Goal: Information Seeking & Learning: Learn about a topic

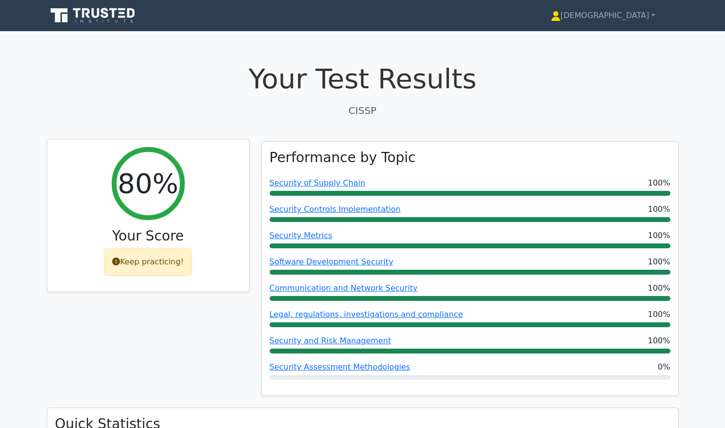
click at [136, 265] on div "Keep practicing!" at bounding box center [148, 262] width 88 height 28
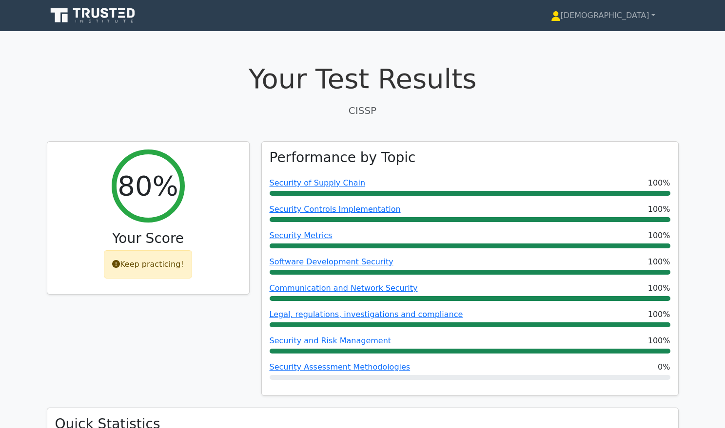
click at [124, 12] on icon at bounding box center [94, 15] width 94 height 19
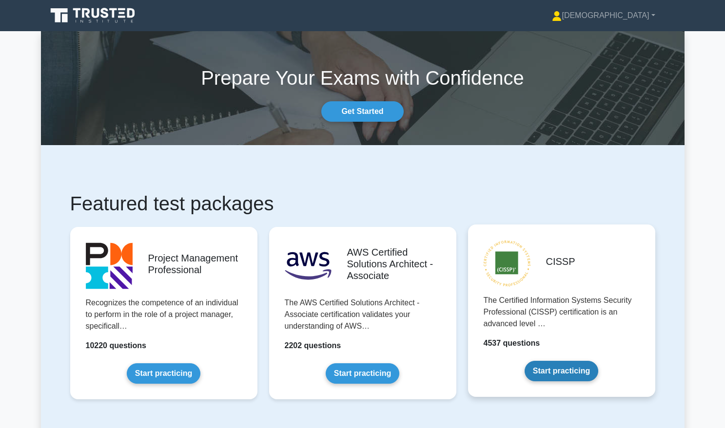
click at [561, 369] on link "Start practicing" at bounding box center [561, 371] width 74 height 20
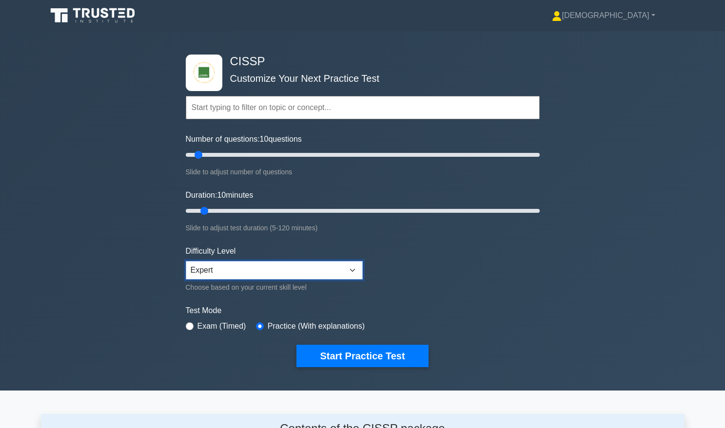
click at [351, 270] on select "Beginner Intermediate Expert" at bounding box center [274, 270] width 177 height 19
click at [186, 261] on select "Beginner Intermediate Expert" at bounding box center [274, 270] width 177 height 19
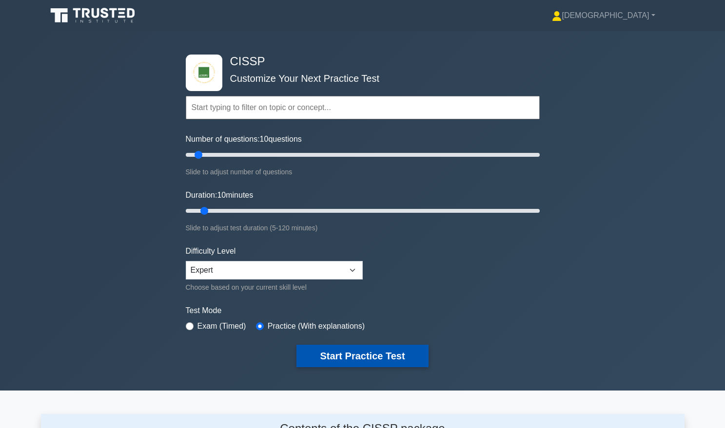
click at [360, 355] on button "Start Practice Test" at bounding box center [362, 356] width 132 height 22
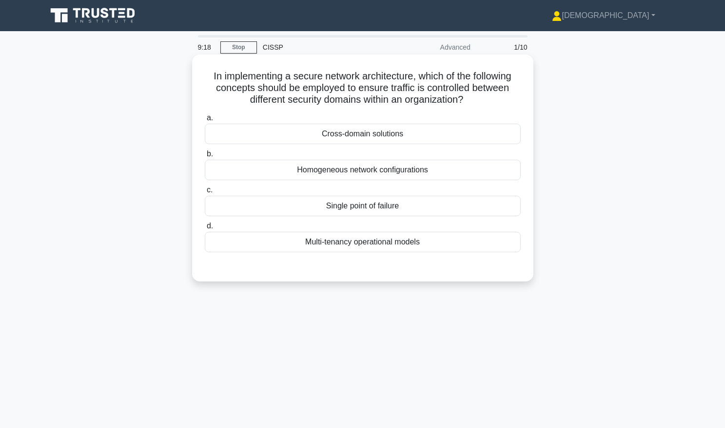
click at [342, 243] on div "Multi-tenancy operational models" at bounding box center [363, 242] width 316 height 20
click at [205, 230] on input "d. Multi-tenancy operational models" at bounding box center [205, 226] width 0 height 6
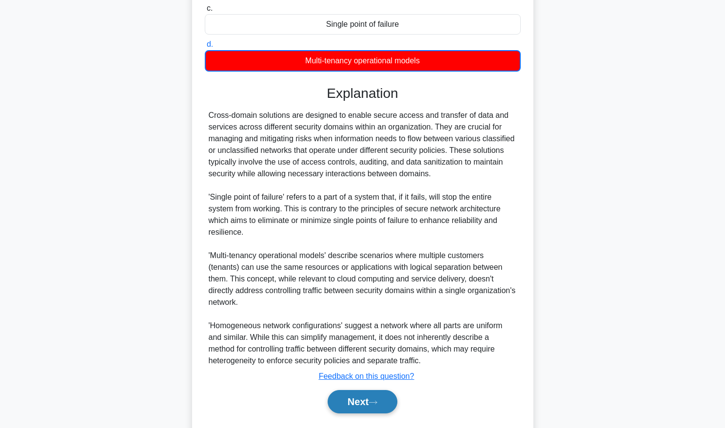
click at [352, 393] on button "Next" at bounding box center [362, 401] width 70 height 23
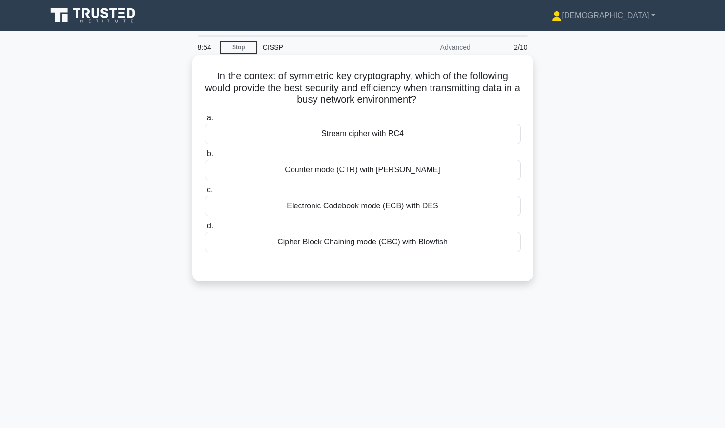
click at [385, 169] on div "Counter mode (CTR) with AES" at bounding box center [363, 170] width 316 height 20
click at [205, 157] on input "b. Counter mode (CTR) with AES" at bounding box center [205, 154] width 0 height 6
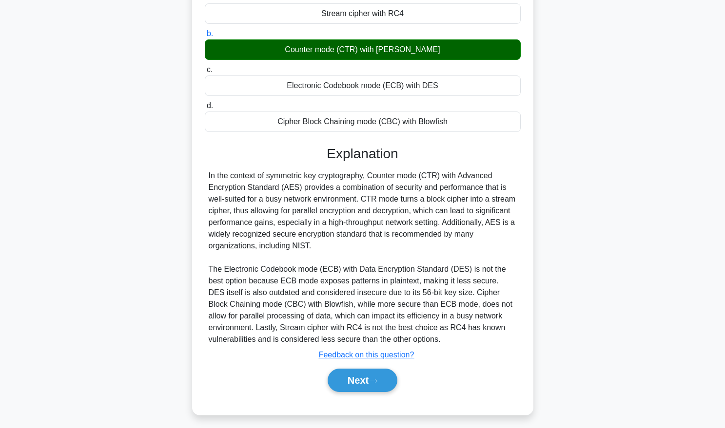
scroll to position [126, 0]
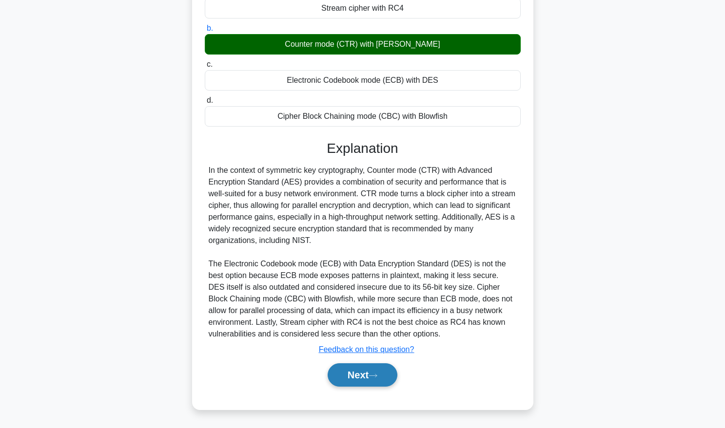
click at [364, 373] on button "Next" at bounding box center [362, 375] width 70 height 23
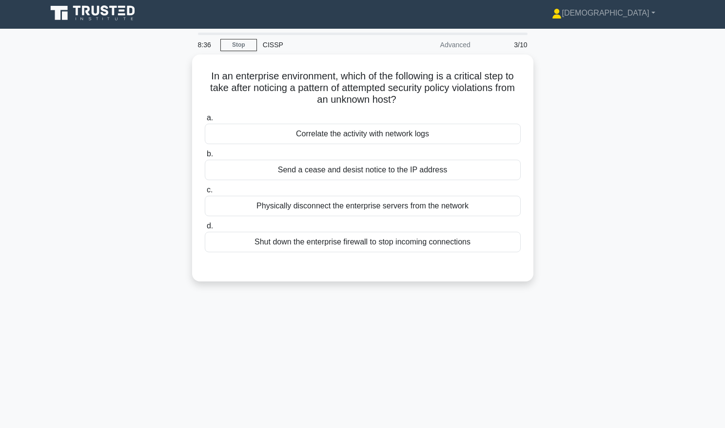
scroll to position [0, 0]
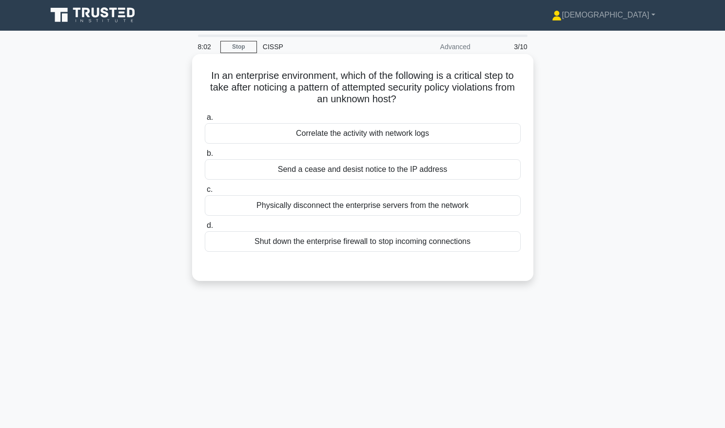
click at [367, 137] on div "Correlate the activity with network logs" at bounding box center [363, 133] width 316 height 20
click at [205, 121] on input "a. Correlate the activity with network logs" at bounding box center [205, 118] width 0 height 6
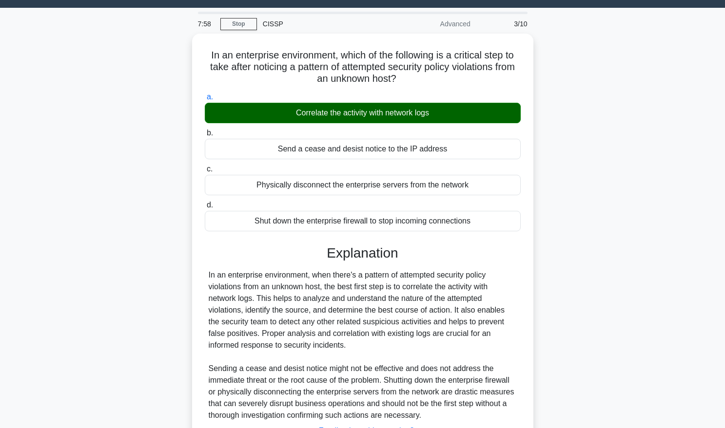
scroll to position [103, 0]
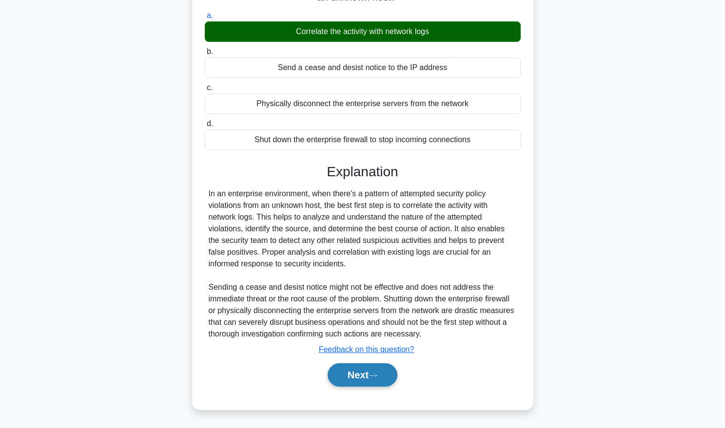
click at [375, 371] on button "Next" at bounding box center [362, 375] width 70 height 23
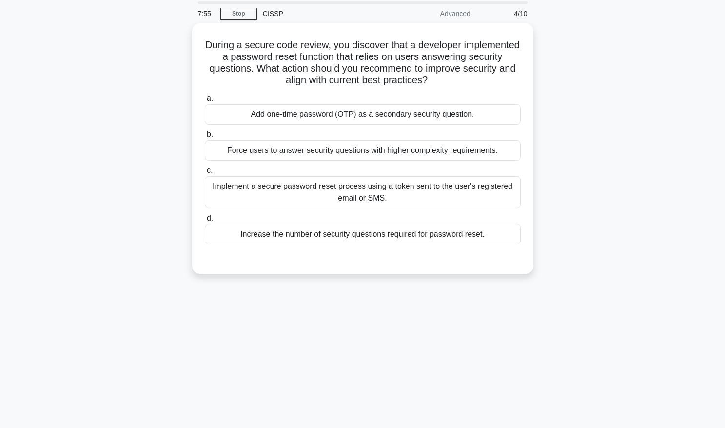
scroll to position [29, 0]
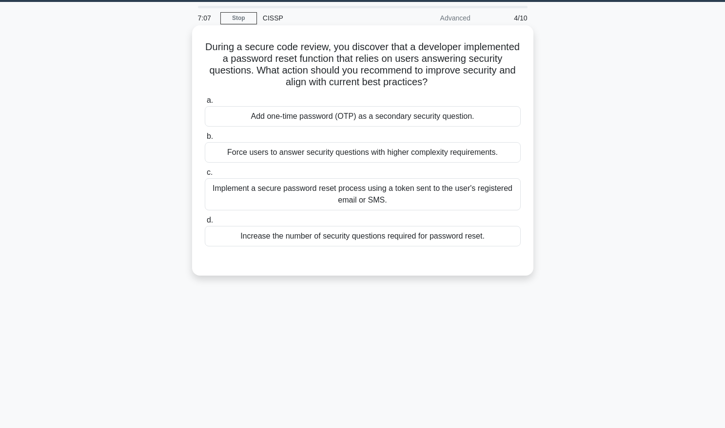
click at [414, 191] on div "Implement a secure password reset process using a token sent to the user's regi…" at bounding box center [363, 194] width 316 height 32
click at [205, 176] on input "c. Implement a secure password reset process using a token sent to the user's r…" at bounding box center [205, 173] width 0 height 6
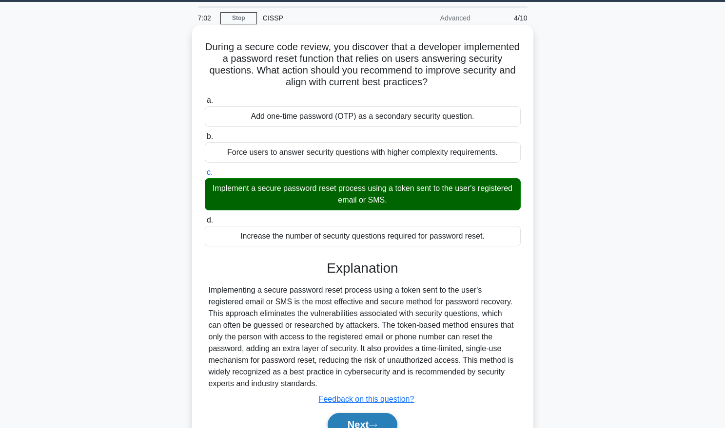
click at [362, 423] on button "Next" at bounding box center [362, 424] width 70 height 23
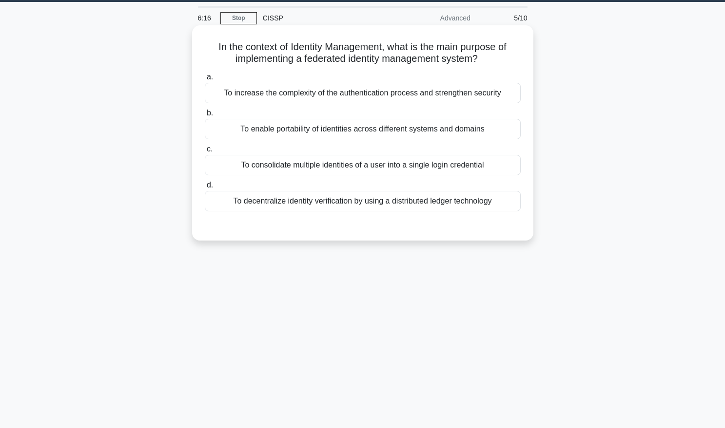
click at [394, 203] on div "To decentralize identity verification by using a distributed ledger technology" at bounding box center [363, 201] width 316 height 20
click at [205, 189] on input "d. To decentralize identity verification by using a distributed ledger technolo…" at bounding box center [205, 185] width 0 height 6
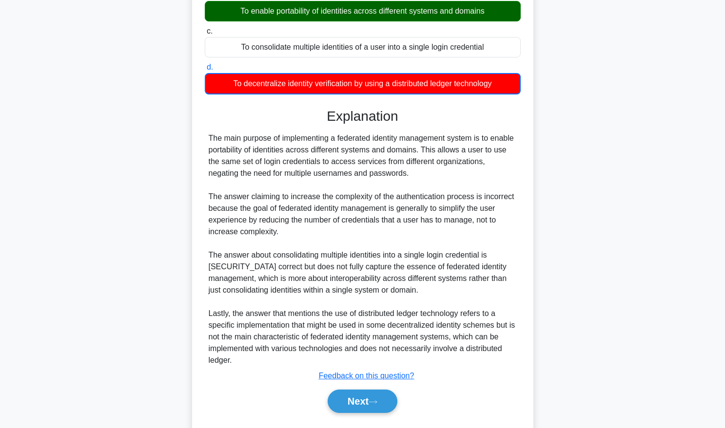
scroll to position [174, 0]
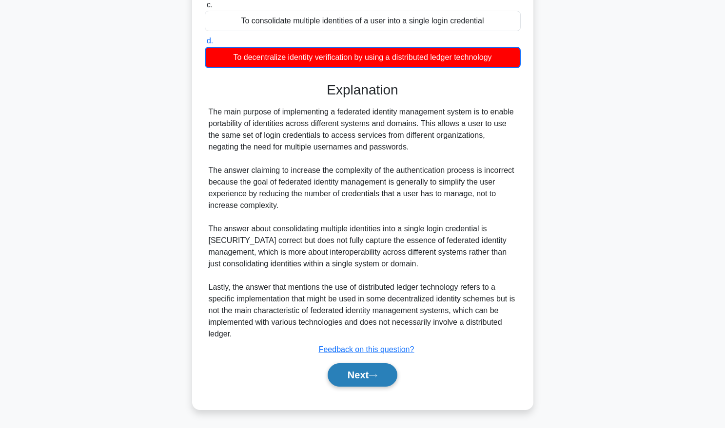
click at [347, 370] on button "Next" at bounding box center [362, 375] width 70 height 23
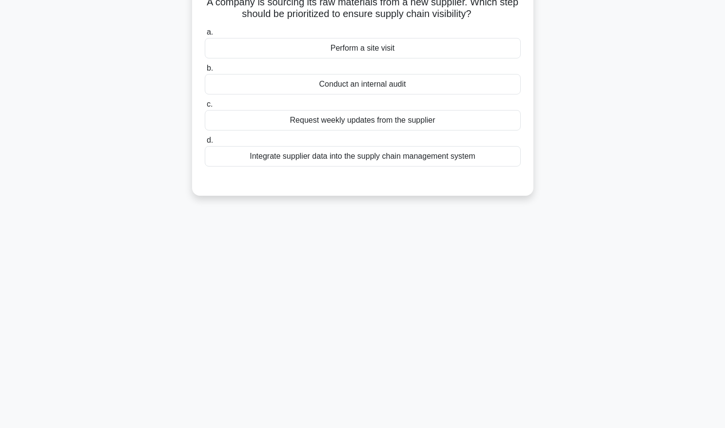
scroll to position [0, 0]
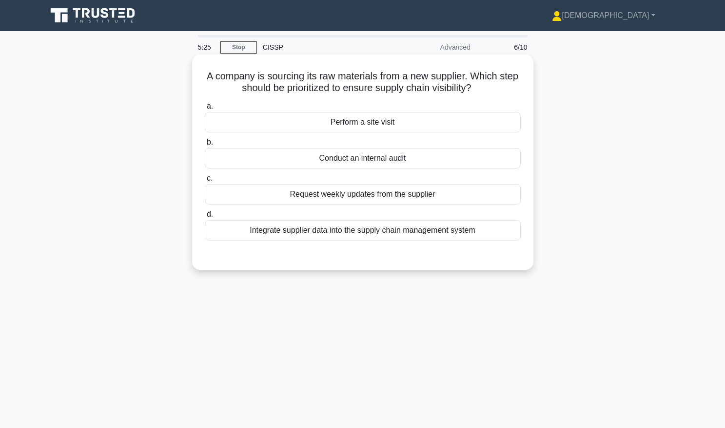
click at [358, 124] on div "Perform a site visit" at bounding box center [363, 122] width 316 height 20
click at [205, 110] on input "a. Perform a site visit" at bounding box center [205, 106] width 0 height 6
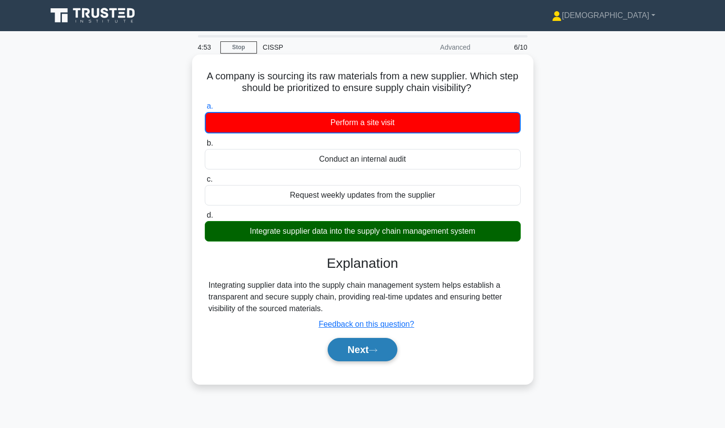
click at [363, 351] on button "Next" at bounding box center [362, 349] width 70 height 23
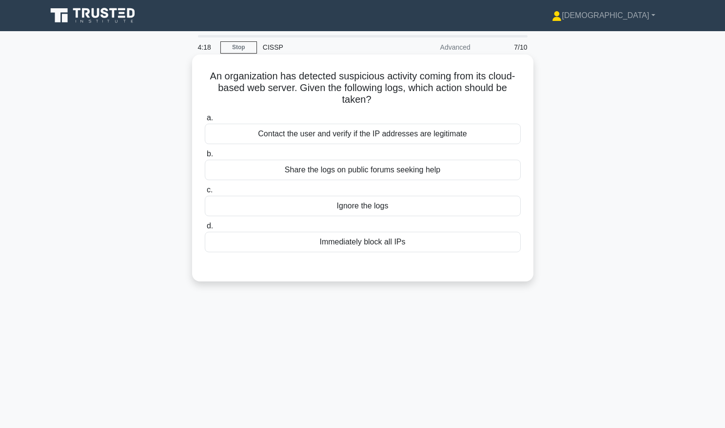
click at [366, 135] on div "Contact the user and verify if the IP addresses are legitimate" at bounding box center [363, 134] width 316 height 20
click at [205, 121] on input "a. Contact the user and verify if the IP addresses are legitimate" at bounding box center [205, 118] width 0 height 6
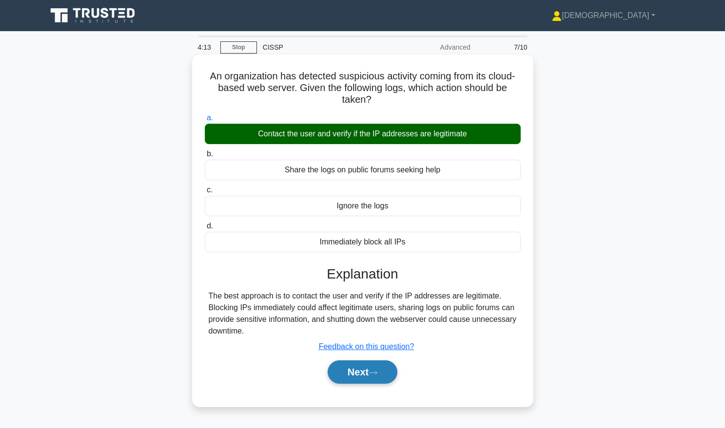
click at [370, 370] on button "Next" at bounding box center [362, 372] width 70 height 23
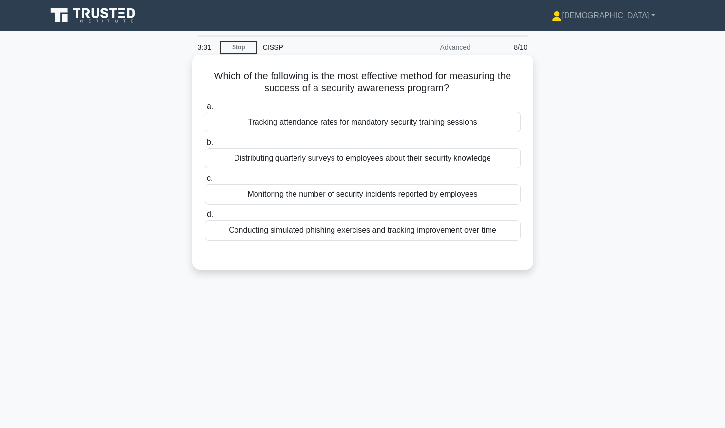
click at [296, 126] on div "Tracking attendance rates for mandatory security training sessions" at bounding box center [363, 122] width 316 height 20
click at [205, 110] on input "a. Tracking attendance rates for mandatory security training sessions" at bounding box center [205, 106] width 0 height 6
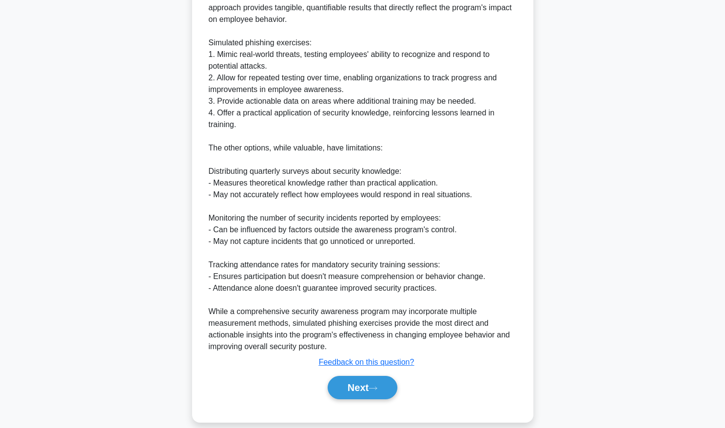
scroll to position [314, 0]
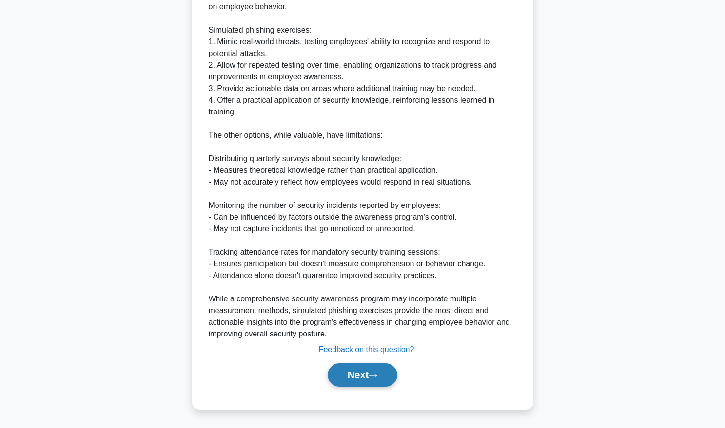
click at [366, 380] on button "Next" at bounding box center [362, 375] width 70 height 23
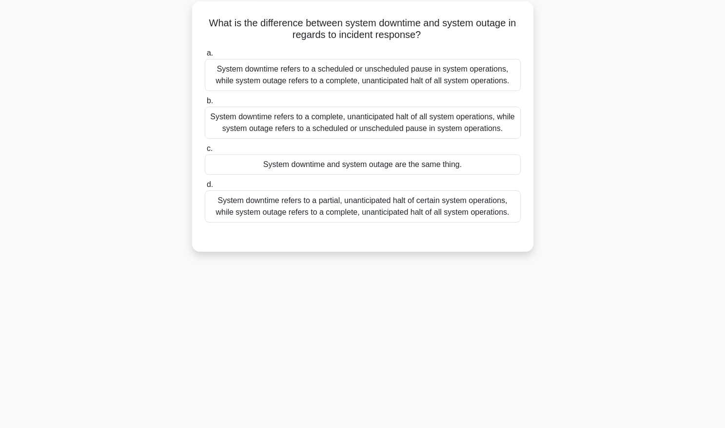
scroll to position [0, 0]
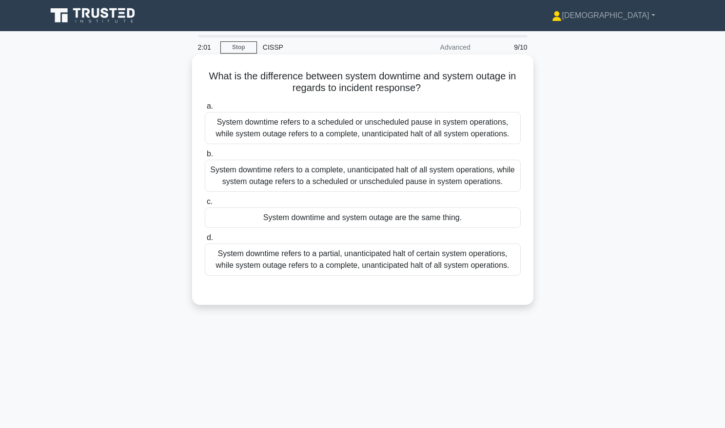
click at [332, 130] on div "System downtime refers to a scheduled or unscheduled pause in system operations…" at bounding box center [363, 128] width 316 height 32
click at [205, 110] on input "a. System downtime refers to a scheduled or unscheduled pause in system operati…" at bounding box center [205, 106] width 0 height 6
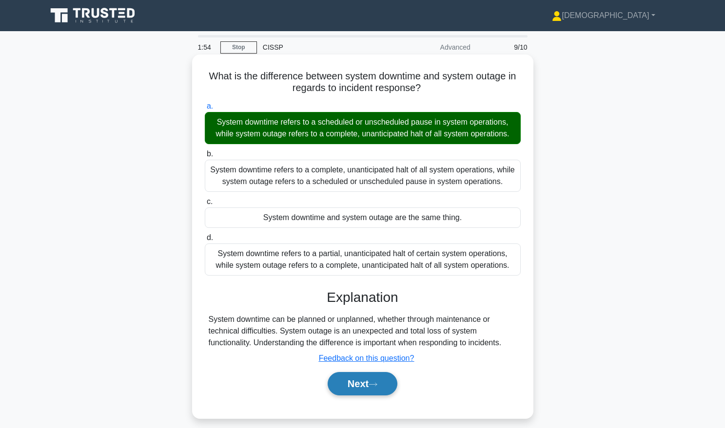
click at [361, 381] on button "Next" at bounding box center [362, 383] width 70 height 23
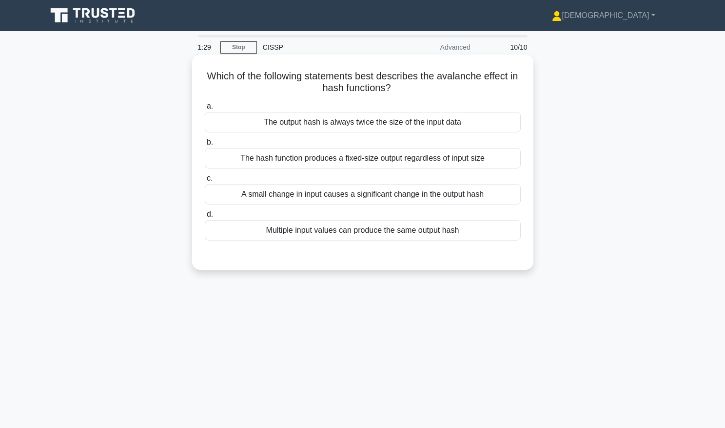
click at [365, 124] on div "The output hash is always twice the size of the input data" at bounding box center [363, 122] width 316 height 20
click at [205, 110] on input "a. The output hash is always twice the size of the input data" at bounding box center [205, 106] width 0 height 6
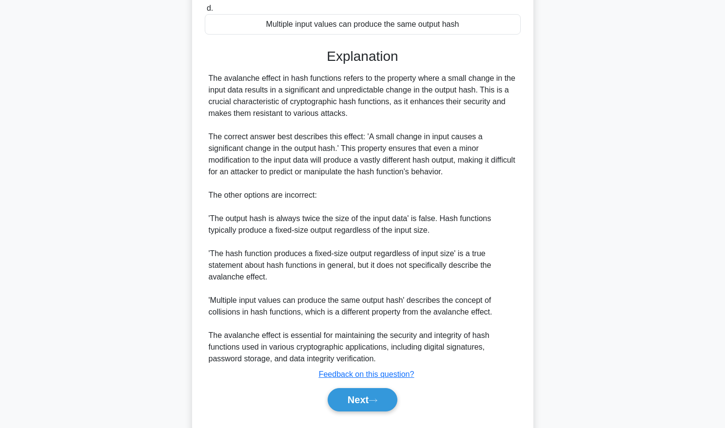
scroll to position [232, 0]
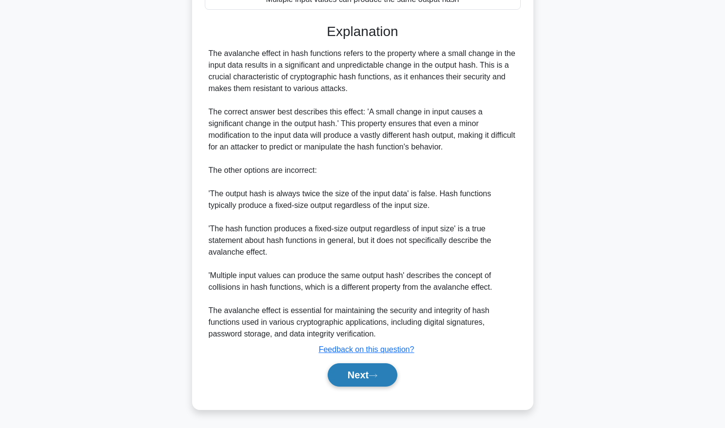
click at [366, 373] on button "Next" at bounding box center [362, 375] width 70 height 23
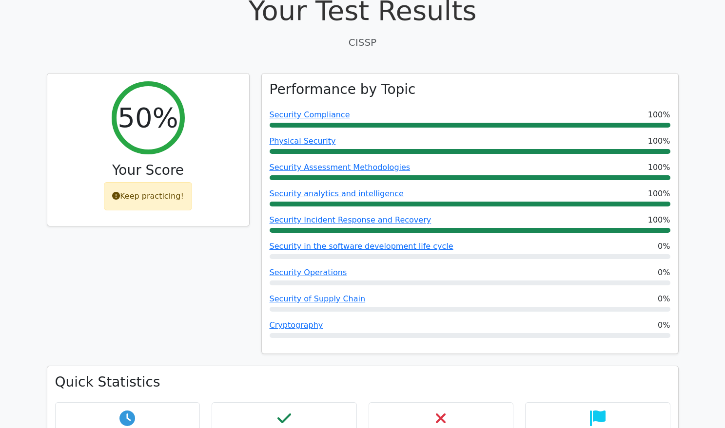
scroll to position [64, 0]
